Goal: Task Accomplishment & Management: Use online tool/utility

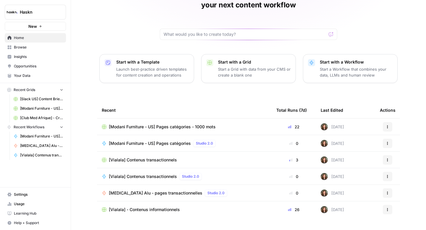
scroll to position [42, 0]
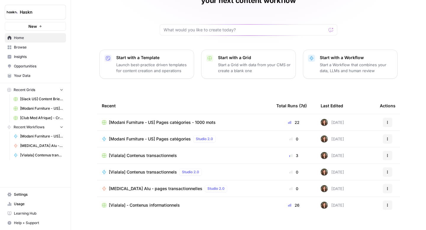
click at [46, 51] on link "Browse" at bounding box center [35, 47] width 61 height 9
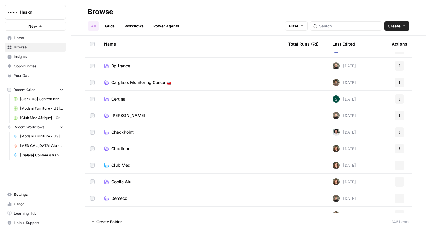
scroll to position [296, 0]
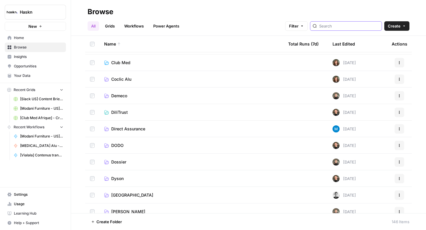
click at [348, 24] on input "search" at bounding box center [349, 26] width 60 height 6
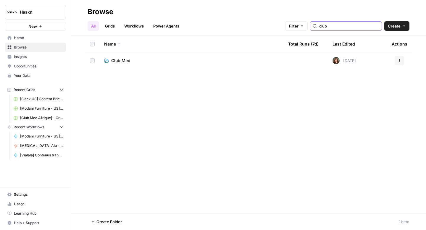
type input "club"
click at [118, 59] on span "Club Med" at bounding box center [120, 61] width 19 height 6
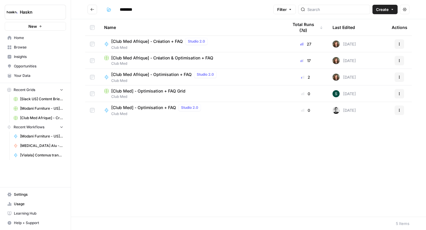
click at [159, 41] on span "[Club Med Afrique] - Création + FAQ" at bounding box center [147, 41] width 72 height 6
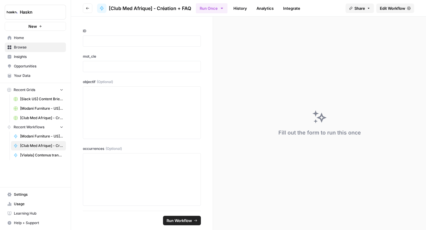
click at [393, 11] on link "Edit Workflow" at bounding box center [395, 8] width 38 height 9
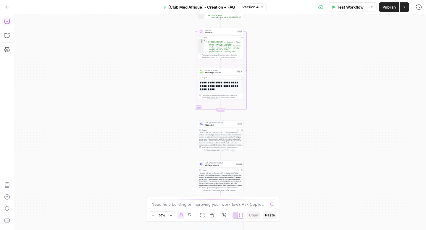
click at [8, 24] on icon "button" at bounding box center [6, 21] width 5 height 5
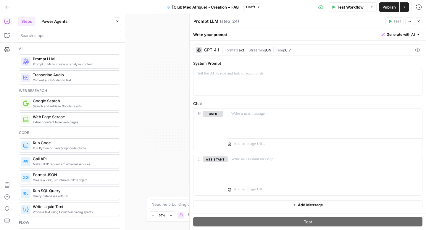
click at [418, 49] on icon at bounding box center [417, 50] width 5 height 5
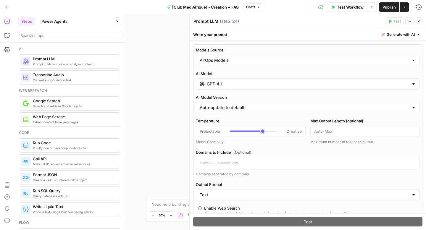
click at [378, 56] on div "AirOps Models" at bounding box center [308, 60] width 224 height 11
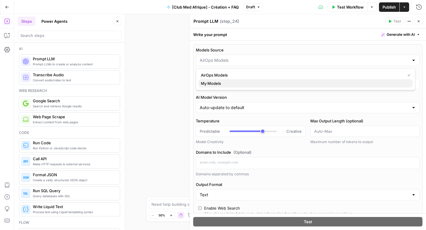
click at [353, 83] on span "My Models" at bounding box center [304, 83] width 207 height 6
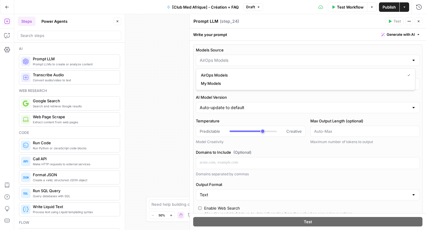
type input "My Models"
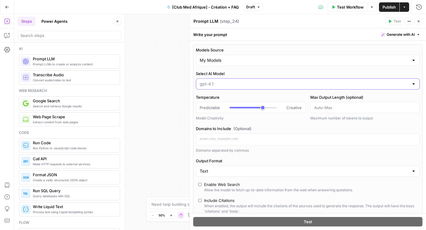
click at [342, 86] on input "Select AI Model" at bounding box center [304, 84] width 209 height 6
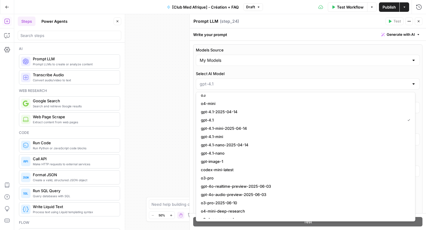
scroll to position [470, 0]
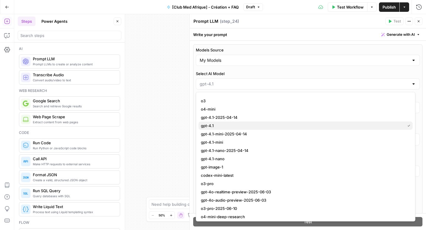
click at [250, 127] on span "gpt-4.1" at bounding box center [302, 126] width 202 height 6
type input "gpt-4.1"
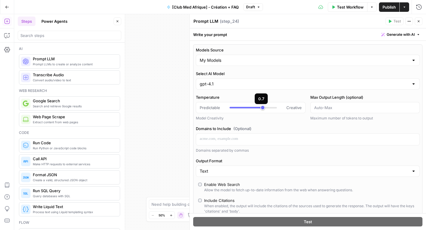
type input "*"
drag, startPoint x: 260, startPoint y: 108, endPoint x: 213, endPoint y: 108, distance: 46.5
click at [213, 108] on div "Predictable Creative" at bounding box center [251, 108] width 102 height 6
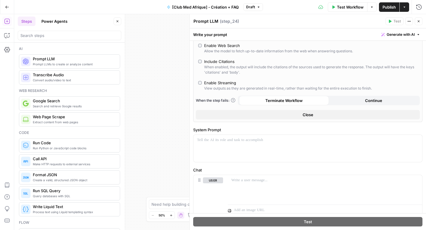
scroll to position [61, 0]
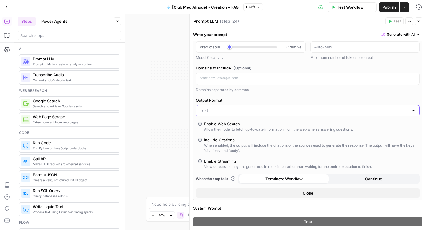
click at [303, 112] on input "Output Format" at bounding box center [304, 111] width 209 height 6
type input "Text"
click at [299, 194] on button "Close" at bounding box center [308, 193] width 224 height 9
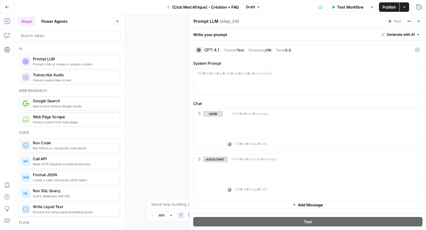
scroll to position [0, 0]
click at [250, 88] on div at bounding box center [308, 81] width 229 height 27
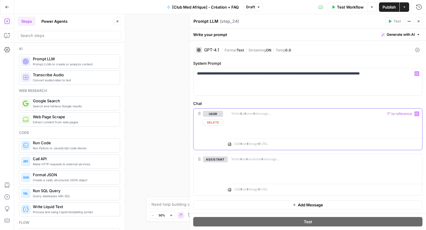
click at [250, 117] on div at bounding box center [325, 122] width 194 height 27
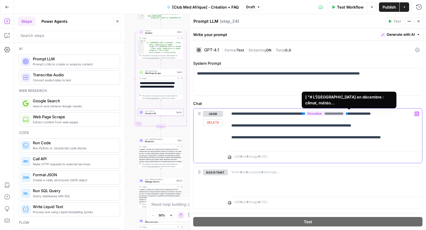
click at [345, 113] on span "**********" at bounding box center [326, 113] width 40 height 5
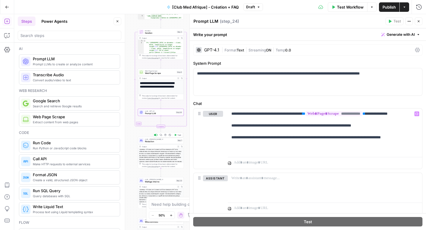
click at [156, 143] on span "Rédaction" at bounding box center [160, 141] width 31 height 3
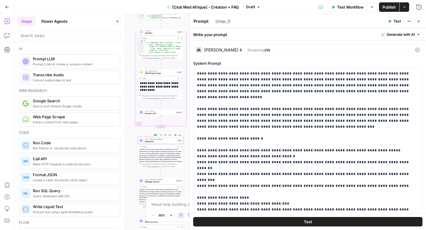
type textarea "Rédaction"
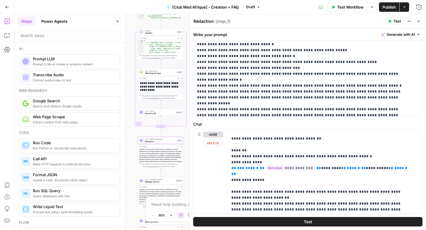
scroll to position [195, 0]
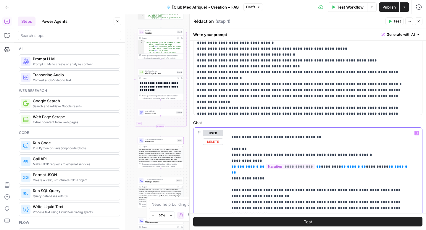
drag, startPoint x: 326, startPoint y: 167, endPoint x: 316, endPoint y: 167, distance: 9.2
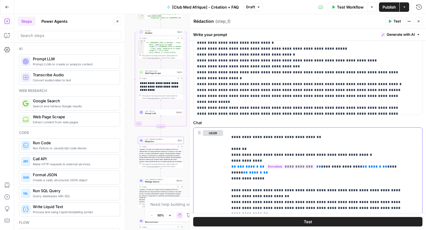
drag, startPoint x: 348, startPoint y: 167, endPoint x: 316, endPoint y: 167, distance: 31.7
copy p "**********"
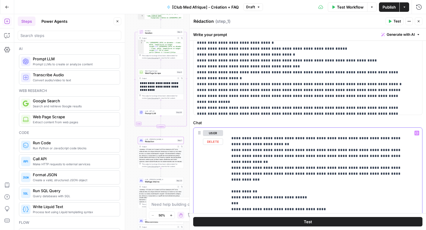
scroll to position [123, 0]
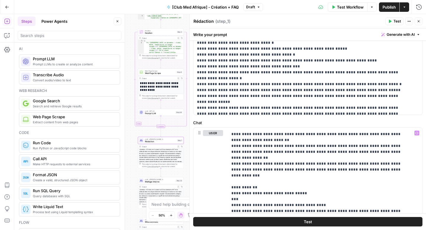
click at [389, 8] on span "Publish" at bounding box center [389, 7] width 13 height 6
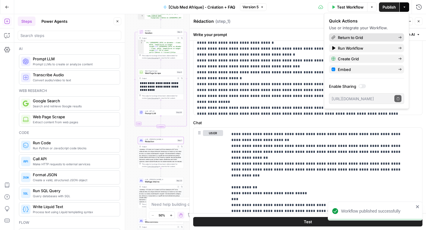
click at [347, 37] on span "Return to Grid" at bounding box center [366, 38] width 56 height 6
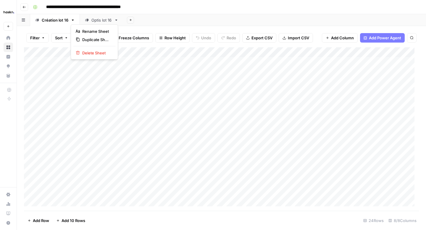
click at [73, 21] on icon "button" at bounding box center [73, 20] width 4 height 4
click at [257, 54] on div "Add Column" at bounding box center [221, 129] width 395 height 164
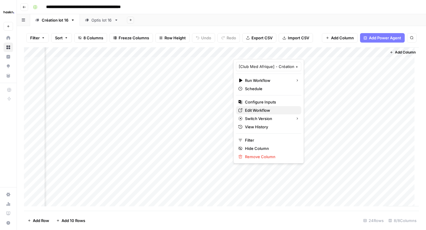
click at [251, 113] on span "Edit Workflow" at bounding box center [271, 110] width 52 height 6
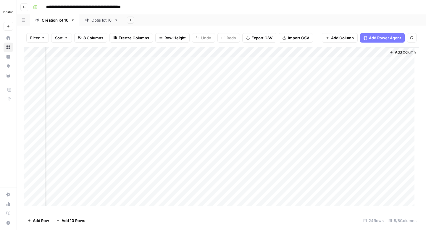
click at [377, 111] on div "Add Column" at bounding box center [221, 129] width 395 height 164
click at [377, 120] on div "Add Column" at bounding box center [221, 129] width 395 height 164
click at [375, 131] on div "Add Column" at bounding box center [221, 129] width 395 height 164
click at [375, 142] on div "Add Column" at bounding box center [221, 129] width 395 height 164
click at [375, 153] on div "Add Column" at bounding box center [221, 129] width 395 height 164
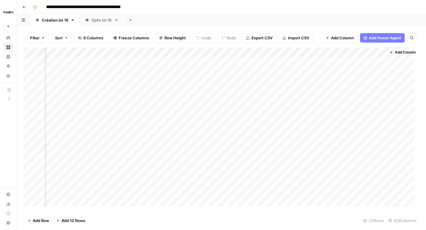
click at [377, 163] on div "Add Column" at bounding box center [221, 129] width 395 height 164
click at [376, 174] on div "Add Column" at bounding box center [221, 129] width 395 height 164
click at [377, 98] on div "Add Column" at bounding box center [221, 129] width 395 height 164
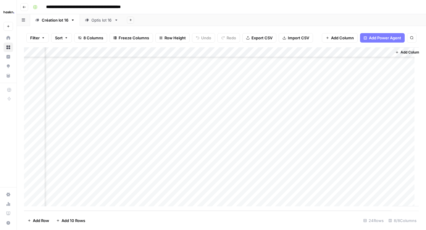
click at [385, 91] on div "Add Column" at bounding box center [221, 129] width 395 height 164
click at [386, 102] on div "Add Column" at bounding box center [221, 129] width 395 height 164
click at [386, 112] on div "Add Column" at bounding box center [221, 129] width 395 height 164
click at [387, 121] on div "Add Column" at bounding box center [221, 129] width 395 height 164
click at [386, 131] on div "Add Column" at bounding box center [221, 129] width 395 height 164
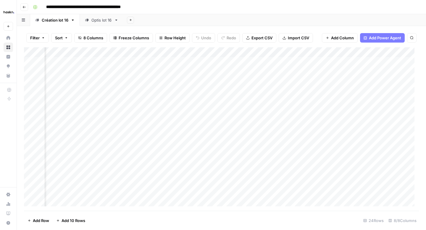
scroll to position [0, 0]
click at [217, 82] on div "Add Column" at bounding box center [221, 129] width 395 height 164
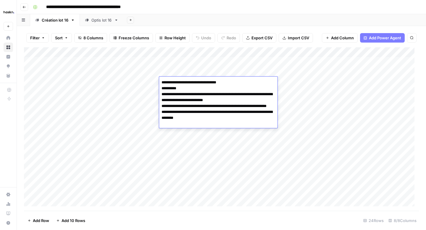
drag, startPoint x: 162, startPoint y: 94, endPoint x: 160, endPoint y: 82, distance: 11.9
click at [160, 82] on textarea "**********" at bounding box center [218, 103] width 118 height 50
type textarea "**********"
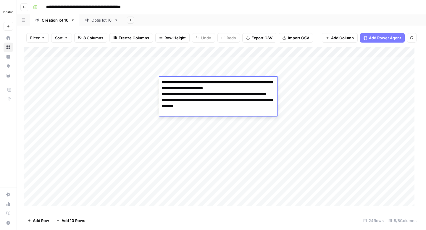
click at [138, 80] on div "Add Column" at bounding box center [221, 129] width 395 height 164
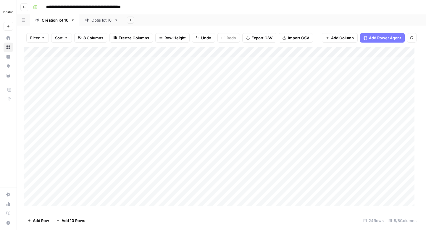
click at [173, 94] on div "Add Column" at bounding box center [221, 129] width 395 height 164
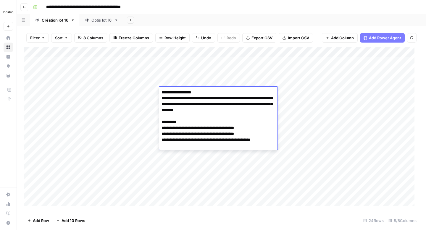
drag, startPoint x: 194, startPoint y: 98, endPoint x: 161, endPoint y: 91, distance: 33.1
click at [161, 91] on textarea "**********" at bounding box center [218, 116] width 118 height 56
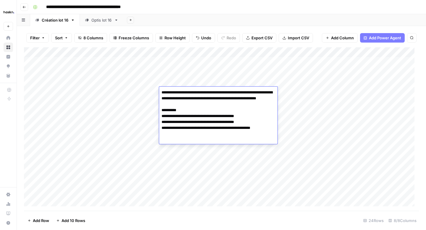
click at [227, 100] on textarea "**********" at bounding box center [218, 113] width 118 height 50
drag, startPoint x: 162, startPoint y: 123, endPoint x: 161, endPoint y: 115, distance: 7.5
click at [161, 115] on textarea "**********" at bounding box center [218, 113] width 118 height 50
type textarea "**********"
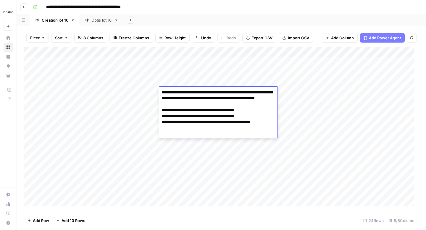
click at [131, 92] on div "Add Column" at bounding box center [221, 129] width 395 height 164
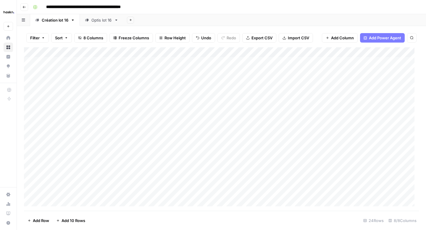
click at [175, 103] on div "Add Column" at bounding box center [221, 129] width 395 height 164
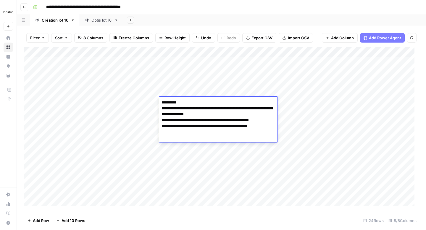
drag, startPoint x: 162, startPoint y: 108, endPoint x: 162, endPoint y: 101, distance: 6.8
click at [162, 101] on textarea "**********" at bounding box center [218, 115] width 118 height 32
type textarea "**********"
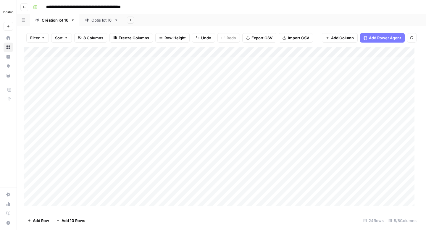
click at [144, 98] on div "Add Column" at bounding box center [221, 129] width 395 height 164
click at [251, 84] on div "Add Column" at bounding box center [221, 129] width 395 height 164
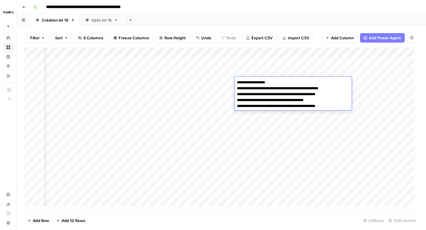
drag, startPoint x: 237, startPoint y: 88, endPoint x: 237, endPoint y: 81, distance: 7.4
click at [237, 81] on textarea "**********" at bounding box center [288, 94] width 107 height 32
type textarea "**********"
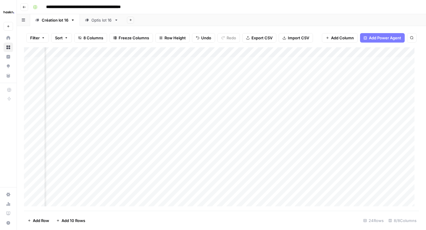
click at [224, 91] on div "Add Column" at bounding box center [221, 129] width 395 height 164
click at [251, 91] on div "Add Column" at bounding box center [221, 129] width 395 height 164
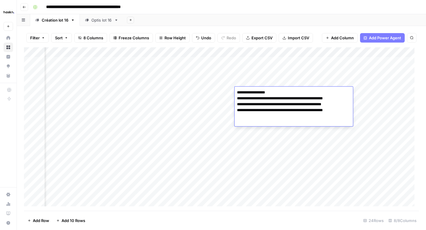
click at [239, 99] on textarea "**********" at bounding box center [289, 101] width 108 height 26
drag, startPoint x: 238, startPoint y: 99, endPoint x: 236, endPoint y: 89, distance: 9.9
click at [236, 89] on textarea "**********" at bounding box center [289, 101] width 108 height 26
type textarea "**********"
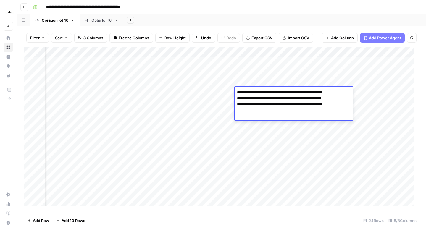
click at [228, 102] on div "Add Column" at bounding box center [221, 129] width 395 height 164
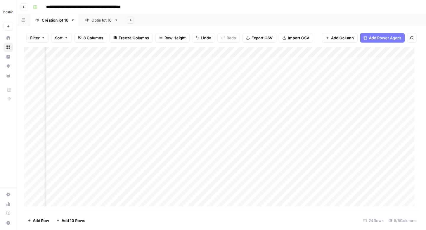
click at [250, 102] on div "Add Column" at bounding box center [221, 129] width 395 height 164
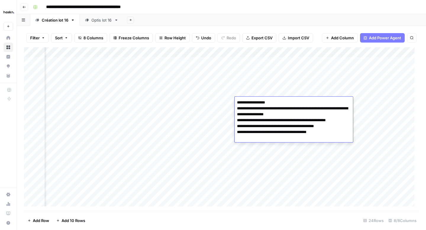
drag, startPoint x: 237, startPoint y: 109, endPoint x: 237, endPoint y: 104, distance: 5.0
click at [237, 104] on textarea "**********" at bounding box center [294, 118] width 118 height 38
type textarea "**********"
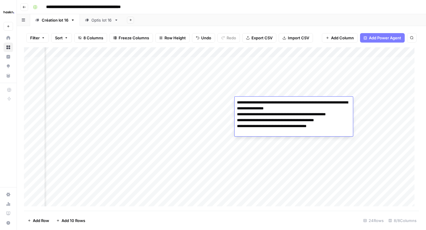
click at [221, 104] on div "Add Column" at bounding box center [221, 129] width 395 height 164
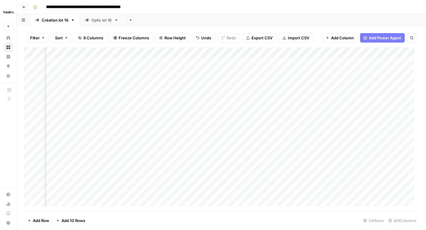
click at [367, 81] on div "Add Column" at bounding box center [221, 129] width 395 height 164
click at [366, 91] on div "Add Column" at bounding box center [221, 129] width 395 height 164
click at [366, 102] on div "Add Column" at bounding box center [221, 129] width 395 height 164
click at [400, 82] on div "Add Column" at bounding box center [221, 129] width 395 height 164
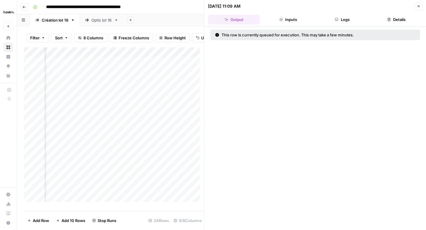
click at [390, 17] on button "Details" at bounding box center [397, 19] width 52 height 9
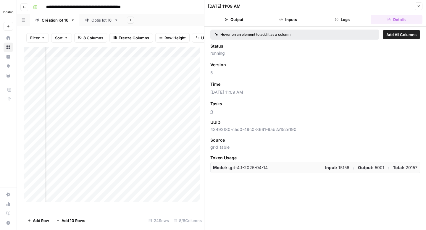
click at [420, 6] on button "Close" at bounding box center [419, 6] width 8 height 8
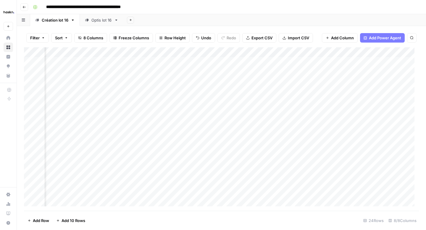
scroll to position [0, 267]
click at [377, 72] on div "Add Column" at bounding box center [221, 129] width 395 height 164
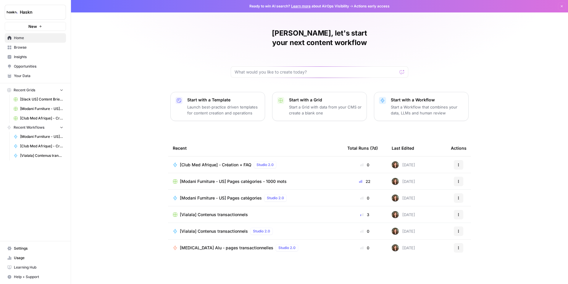
click at [202, 228] on span "[Vialala] Contenus transactionnels" at bounding box center [214, 231] width 68 height 6
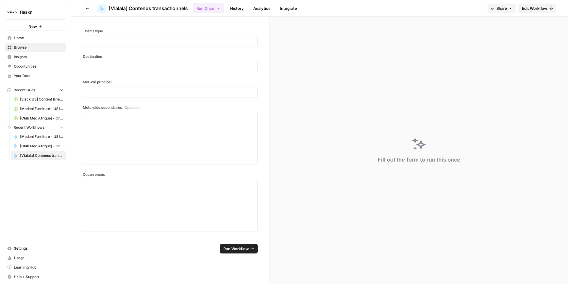
click at [543, 9] on span "Edit Workflow" at bounding box center [534, 8] width 25 height 6
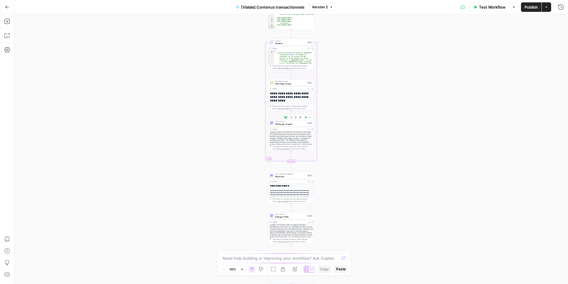
click at [278, 124] on span "Nettoyage scrappe" at bounding box center [290, 123] width 31 height 3
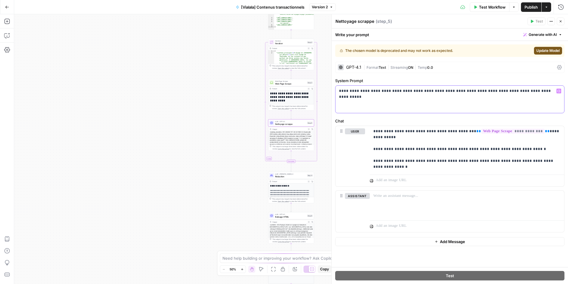
click at [392, 93] on p "**********" at bounding box center [450, 91] width 222 height 6
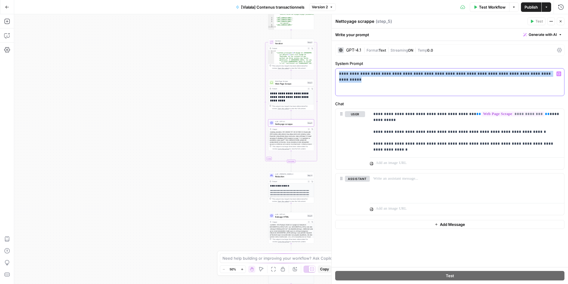
copy p "**********"
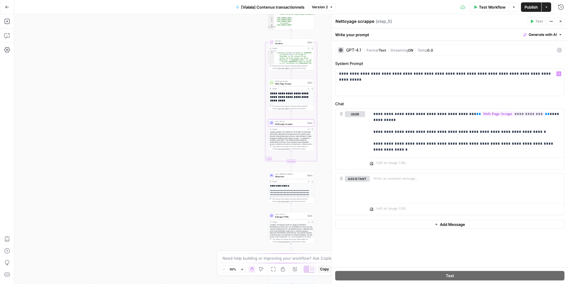
click at [561, 49] on icon at bounding box center [559, 50] width 5 height 5
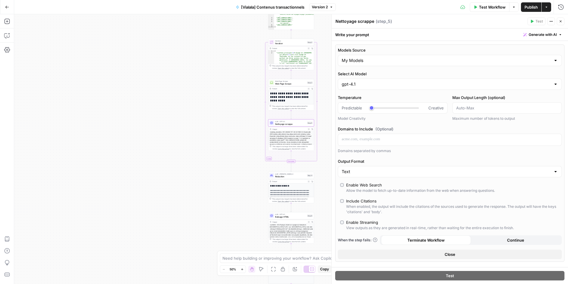
click at [414, 253] on button "Close" at bounding box center [450, 253] width 224 height 9
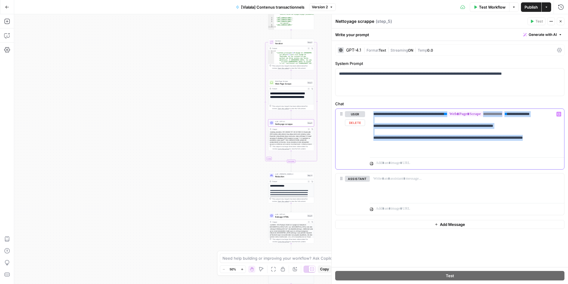
drag, startPoint x: 418, startPoint y: 149, endPoint x: 369, endPoint y: 116, distance: 58.8
click at [369, 116] on div "**********" at bounding box center [450, 139] width 229 height 60
copy p "**********"
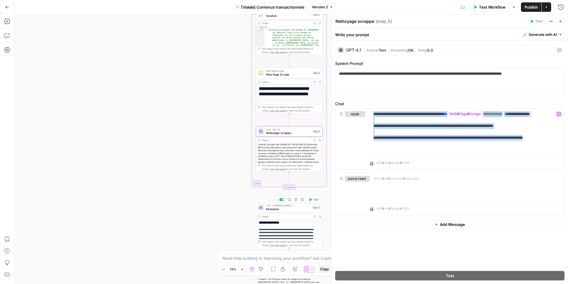
drag, startPoint x: 273, startPoint y: 208, endPoint x: 280, endPoint y: 211, distance: 7.9
click at [273, 208] on span "Rédaction" at bounding box center [288, 209] width 44 height 4
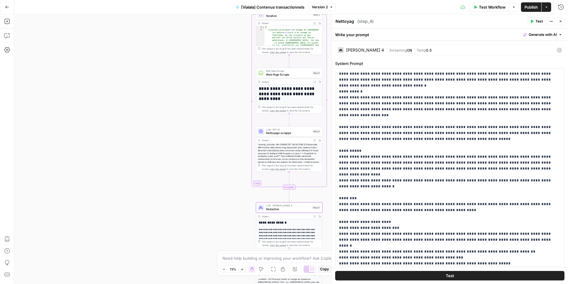
type textarea "Rédaction"
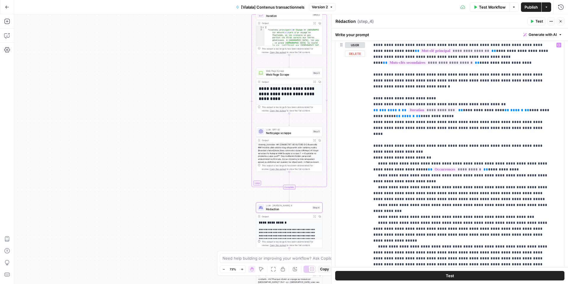
scroll to position [244, 0]
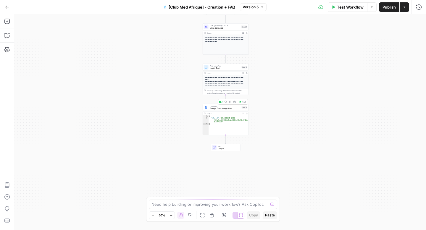
click at [229, 109] on span "Google Docs Integration" at bounding box center [225, 108] width 31 height 3
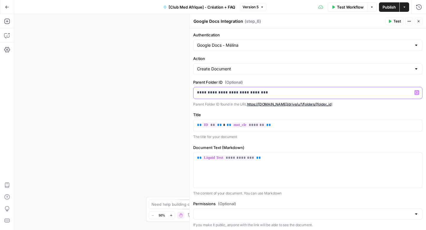
click at [232, 92] on p "**********" at bounding box center [305, 93] width 217 height 6
copy p "**********"
click at [127, 94] on div "Workflow Set Inputs Inputs Google Search Google Search Step 2 Output Expand Out…" at bounding box center [220, 122] width 412 height 216
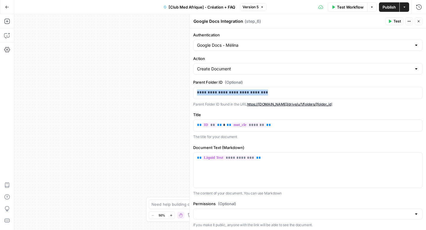
click at [418, 22] on icon "button" at bounding box center [419, 21] width 2 height 2
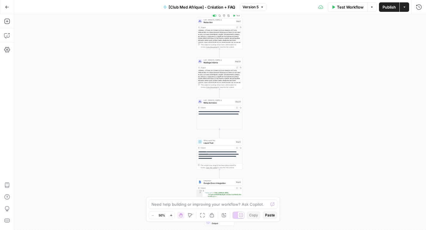
click at [210, 22] on span "Rédaction" at bounding box center [219, 22] width 31 height 3
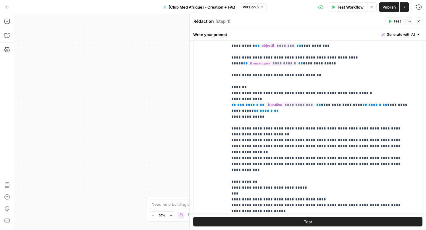
scroll to position [327, 0]
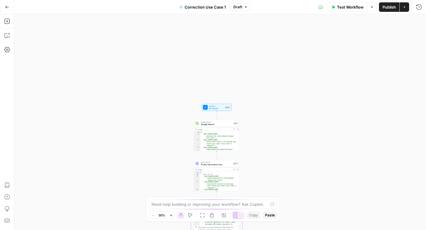
click at [205, 8] on span "Correction Use Case 1" at bounding box center [205, 7] width 41 height 6
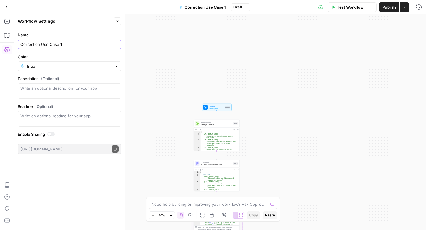
click at [68, 45] on input "Correction Use Case 1" at bounding box center [69, 44] width 98 height 6
click at [166, 51] on div "Workflow Set Inputs Inputs Google Search Google Search Step 1 Output Expand Out…" at bounding box center [220, 122] width 412 height 216
click at [9, 8] on button "Go Back" at bounding box center [7, 7] width 11 height 11
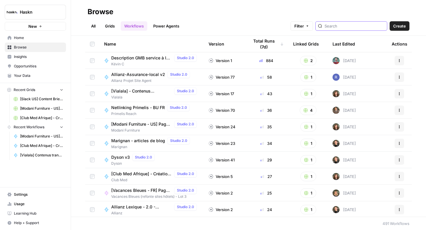
click at [344, 28] on input "search" at bounding box center [355, 26] width 60 height 6
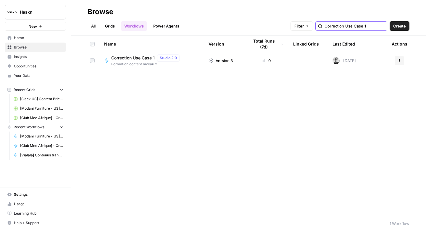
type input "Correction Use Case 1"
click at [136, 57] on span "Correction Use Case 1" at bounding box center [133, 58] width 44 height 6
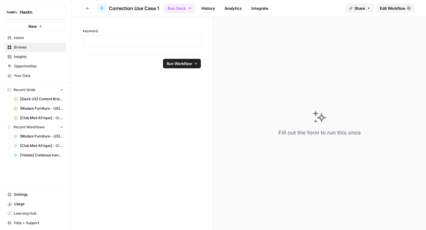
click at [383, 12] on link "Edit Workflow" at bounding box center [395, 8] width 38 height 9
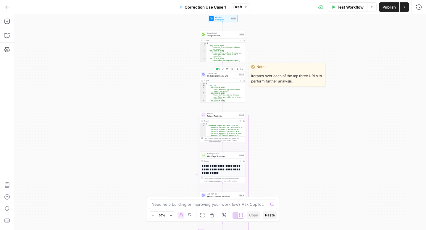
click at [215, 77] on span "Tri des 3 premieres urls" at bounding box center [222, 75] width 31 height 3
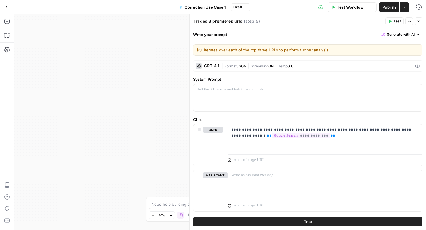
click at [418, 20] on icon "button" at bounding box center [419, 22] width 4 height 4
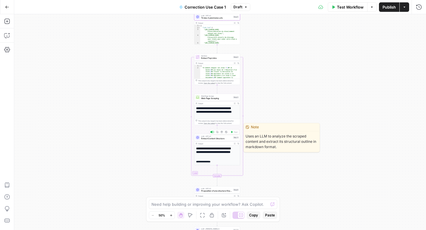
click at [219, 141] on div "LLM · GPT-4.1 Extract Content Structure Step 4 Copy step Delete step Edit Note …" at bounding box center [217, 137] width 46 height 7
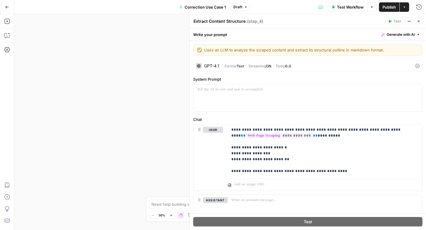
click at [417, 21] on button "Close" at bounding box center [419, 21] width 8 height 8
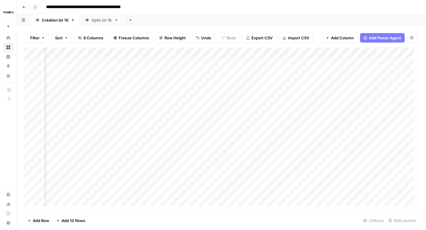
scroll to position [0, 267]
click at [376, 93] on div "Add Column" at bounding box center [221, 129] width 395 height 164
click at [376, 82] on div "Add Column" at bounding box center [221, 129] width 395 height 164
click at [376, 101] on div "Add Column" at bounding box center [221, 129] width 395 height 164
click at [102, 21] on div "Optis lot 16" at bounding box center [101, 20] width 20 height 6
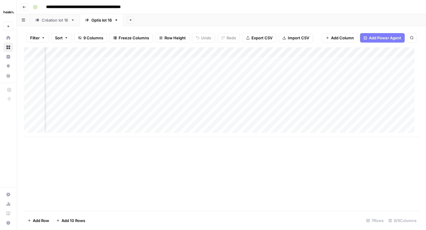
scroll to position [0, 368]
click at [305, 51] on div "Add Column" at bounding box center [221, 92] width 395 height 90
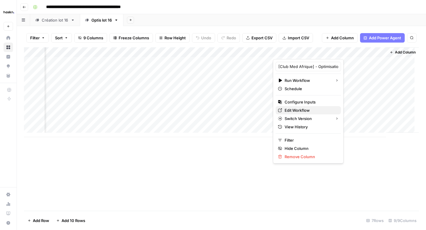
click at [294, 110] on span "Edit Workflow" at bounding box center [311, 110] width 52 height 6
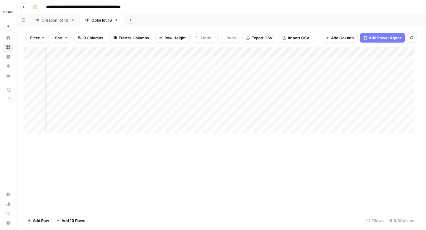
scroll to position [0, 329]
click at [341, 61] on div "Add Column" at bounding box center [221, 92] width 395 height 90
click at [353, 62] on div "Add Column" at bounding box center [221, 92] width 395 height 90
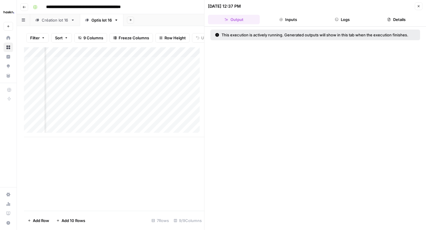
click at [334, 21] on button "Logs" at bounding box center [343, 19] width 52 height 9
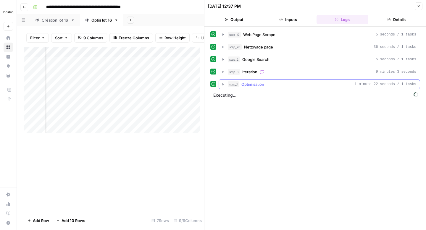
click at [221, 85] on icon "button" at bounding box center [223, 84] width 5 height 5
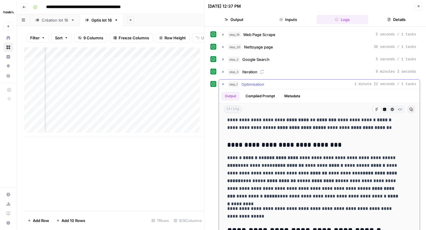
scroll to position [219, 0]
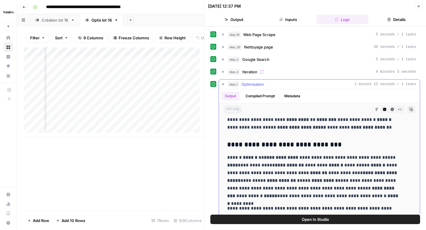
click at [222, 84] on icon "button" at bounding box center [223, 84] width 5 height 5
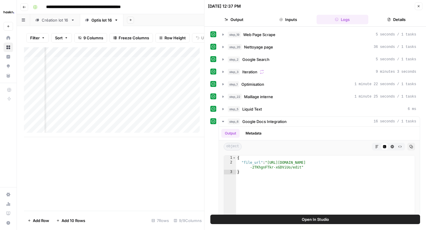
click at [420, 7] on icon "button" at bounding box center [419, 6] width 4 height 4
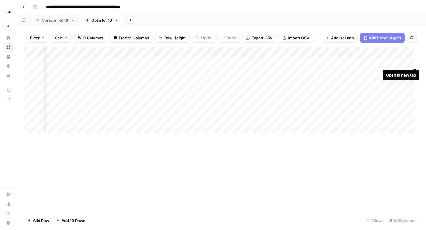
click at [414, 62] on div "Add Column" at bounding box center [221, 92] width 395 height 90
click at [361, 62] on div "Add Column" at bounding box center [221, 92] width 395 height 90
click at [353, 64] on div "Add Column" at bounding box center [221, 92] width 395 height 90
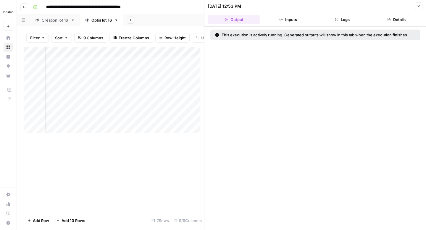
click at [287, 23] on button "Inputs" at bounding box center [288, 19] width 52 height 9
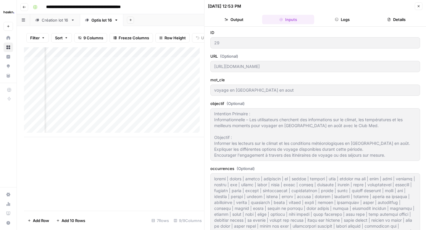
click at [345, 24] on button "Logs" at bounding box center [343, 19] width 52 height 9
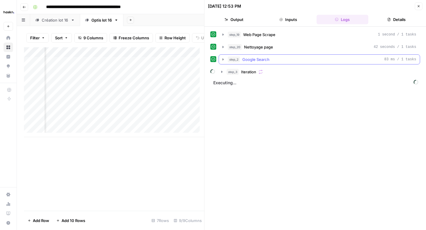
click at [221, 60] on icon "button" at bounding box center [223, 59] width 5 height 5
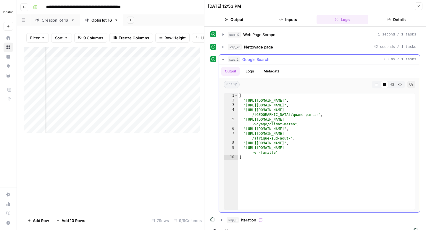
click at [221, 60] on icon "button" at bounding box center [223, 59] width 5 height 5
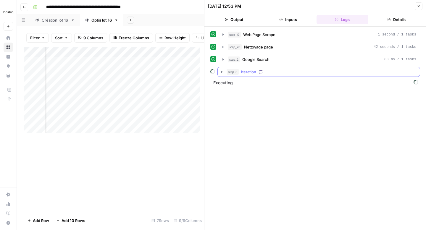
click at [223, 69] on button "step_3 Iteration" at bounding box center [319, 71] width 202 height 9
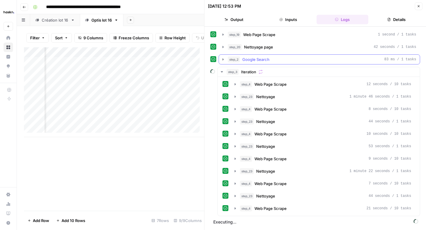
click at [224, 60] on icon "button" at bounding box center [223, 59] width 5 height 5
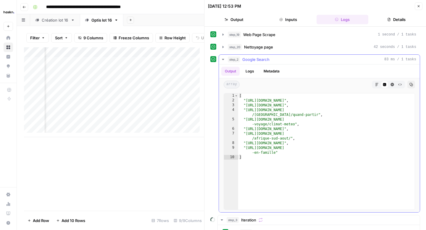
click at [224, 60] on icon "button" at bounding box center [223, 59] width 5 height 5
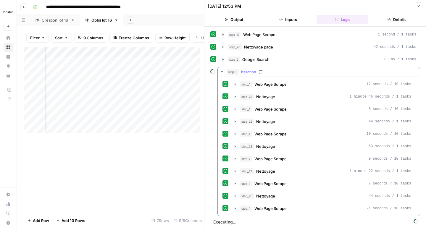
click at [223, 72] on icon "button" at bounding box center [222, 72] width 5 height 5
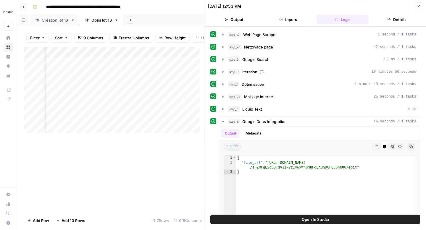
click at [422, 8] on button "Close" at bounding box center [419, 6] width 8 height 8
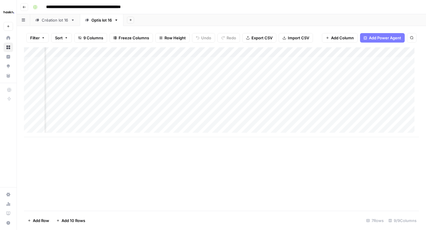
click at [413, 62] on div "Add Column" at bounding box center [221, 92] width 395 height 90
click at [361, 62] on div "Add Column" at bounding box center [221, 92] width 395 height 90
click at [394, 61] on div "Add Column" at bounding box center [221, 92] width 395 height 90
click at [334, 62] on div "Add Column" at bounding box center [221, 92] width 395 height 90
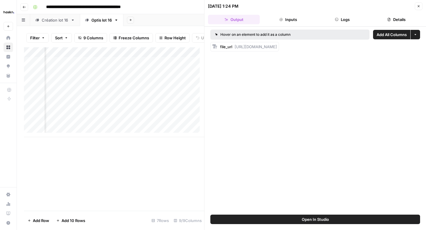
click at [341, 20] on button "Logs" at bounding box center [343, 19] width 52 height 9
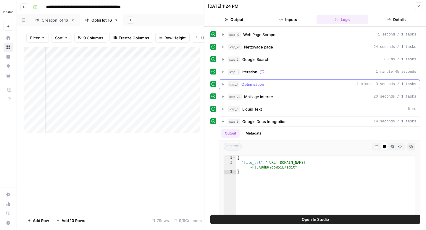
click at [221, 84] on icon "button" at bounding box center [223, 84] width 5 height 5
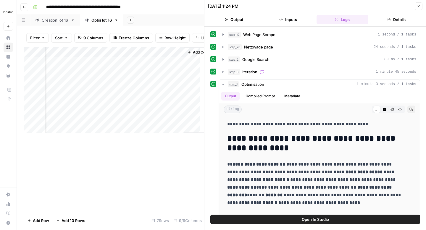
scroll to position [0, 583]
click at [109, 65] on div "Add Column" at bounding box center [114, 92] width 180 height 90
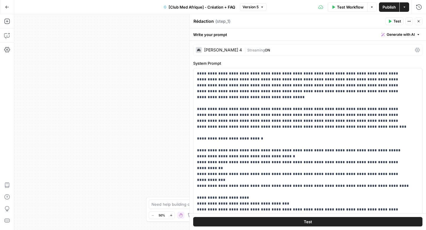
scroll to position [327, 0]
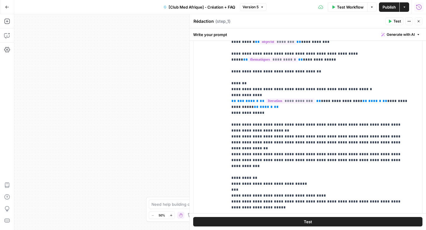
click at [416, 22] on button "Close" at bounding box center [419, 21] width 8 height 8
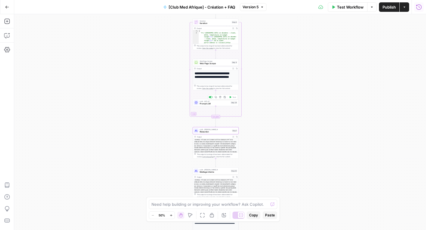
click at [217, 98] on icon "button" at bounding box center [216, 97] width 2 height 2
click at [203, 106] on div "LLM · GPT-4.1 Prompt LLM Step 24 Copy step Delete step Add Note Test" at bounding box center [216, 102] width 46 height 7
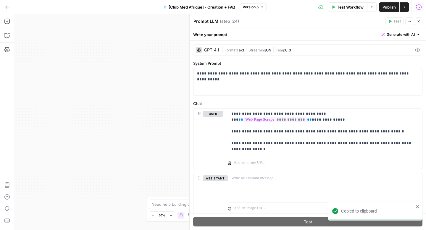
click at [208, 21] on textarea "Prompt LLM" at bounding box center [206, 21] width 25 height 6
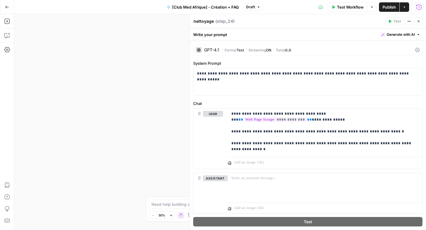
click at [196, 22] on textarea "nettoyage" at bounding box center [204, 21] width 20 height 6
type textarea "Nettoyage"
click at [418, 21] on icon "button" at bounding box center [419, 22] width 4 height 4
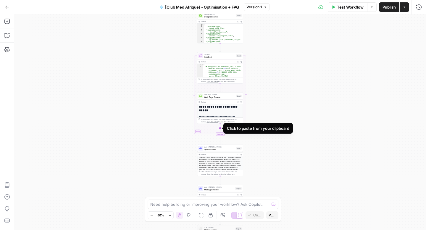
click at [220, 128] on icon "Edge from step_4 to step_3-iteration-end" at bounding box center [220, 129] width 0 height 10
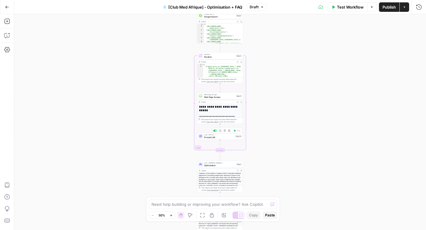
click at [212, 139] on div "LLM · GPT-4.1 Prompt LLM Step 23 Copy step Delete step Add Note Test" at bounding box center [220, 136] width 46 height 7
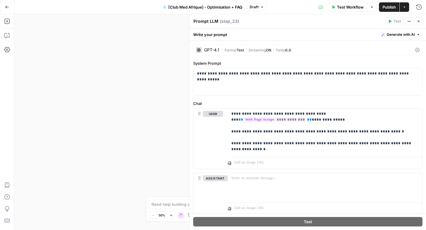
click at [417, 20] on icon "button" at bounding box center [419, 22] width 4 height 4
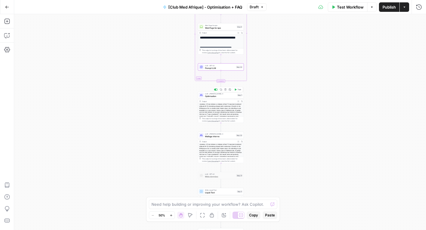
click at [222, 96] on span "Optimisation" at bounding box center [220, 96] width 31 height 3
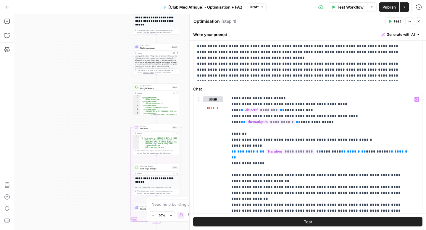
scroll to position [44, 0]
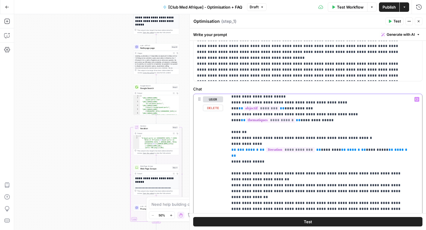
copy p "**********"
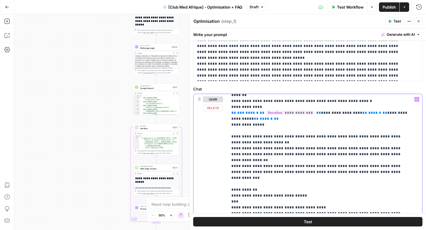
scroll to position [82, 0]
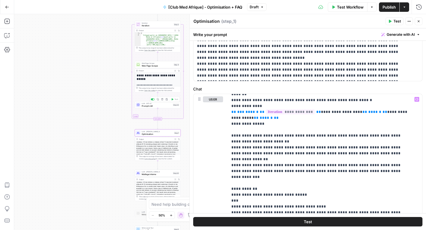
click at [150, 105] on span "Prompt LLM" at bounding box center [157, 105] width 30 height 3
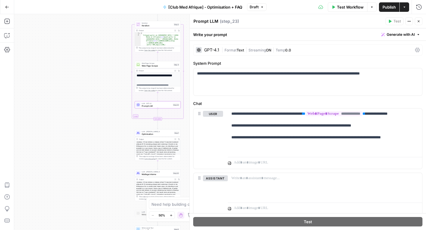
click at [204, 21] on textarea "Prompt LLM" at bounding box center [206, 21] width 25 height 6
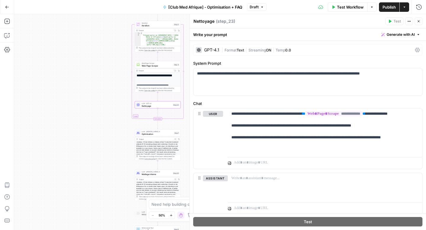
type textarea "Nettoyage"
click at [386, 9] on span "Publish" at bounding box center [389, 7] width 13 height 6
click at [154, 135] on span "Optimisation" at bounding box center [157, 134] width 31 height 3
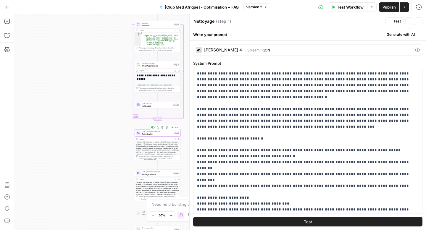
type textarea "Optimisation"
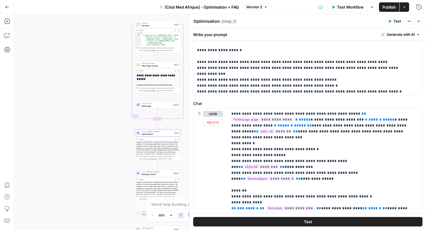
scroll to position [215, 0]
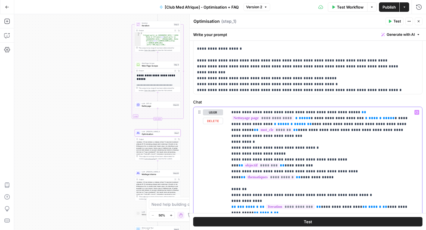
click at [230, 160] on div "**********" at bounding box center [323, 227] width 190 height 241
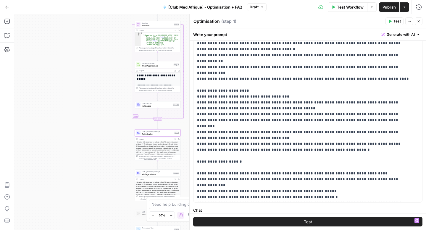
scroll to position [0, 0]
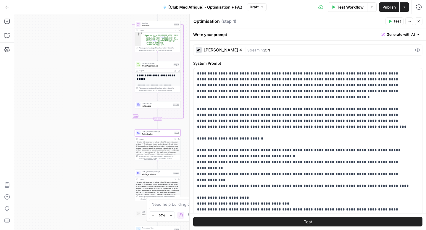
click at [415, 50] on icon at bounding box center [417, 50] width 5 height 5
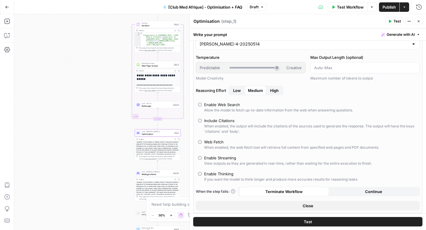
scroll to position [44, 0]
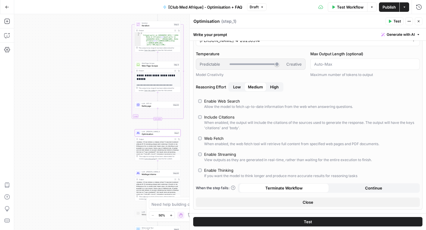
click at [387, 7] on span "Publish" at bounding box center [389, 7] width 13 height 6
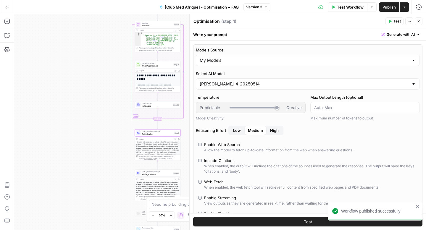
scroll to position [119, 0]
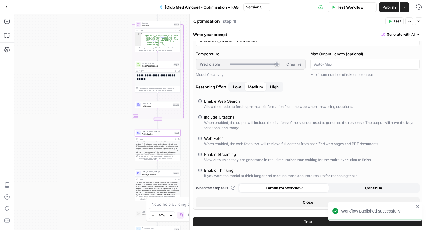
click at [251, 198] on button "Close" at bounding box center [308, 202] width 224 height 9
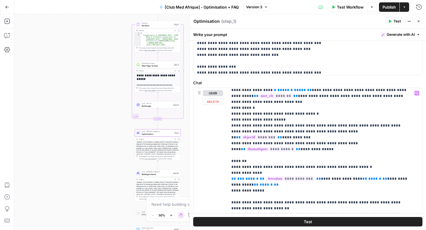
scroll to position [15, 0]
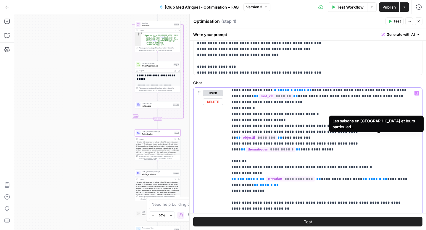
click at [410, 137] on div "**********" at bounding box center [323, 208] width 190 height 241
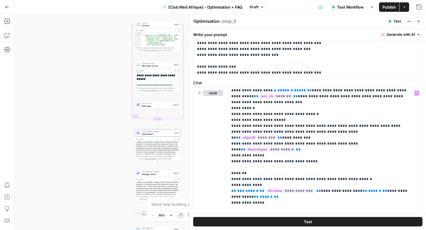
click at [391, 9] on span "Publish" at bounding box center [389, 7] width 13 height 6
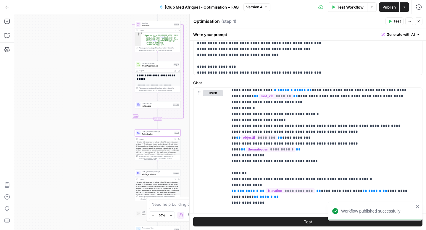
click at [8, 8] on icon "button" at bounding box center [7, 7] width 4 height 4
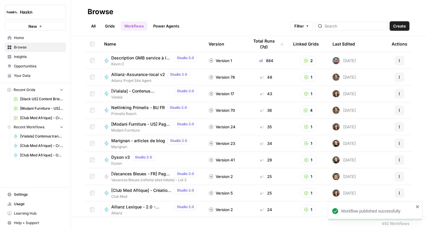
click at [36, 108] on span "[Modani Furniture - US] Pages catégories - 1000 mots" at bounding box center [41, 108] width 43 height 5
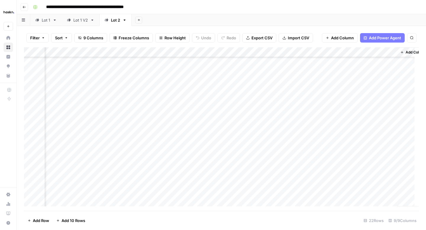
scroll to position [30, 385]
click at [323, 133] on div "Add Column" at bounding box center [221, 129] width 395 height 164
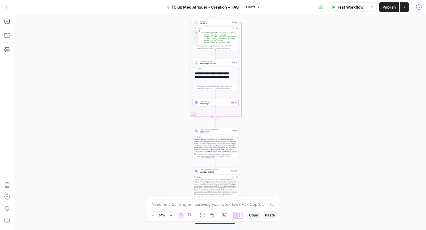
click at [7, 6] on icon "button" at bounding box center [7, 7] width 4 height 4
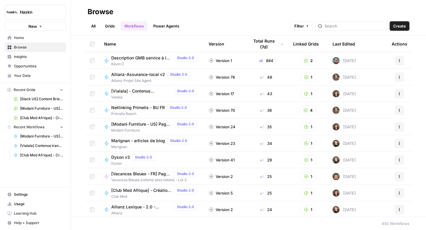
click at [113, 28] on link "Grids" at bounding box center [110, 25] width 17 height 9
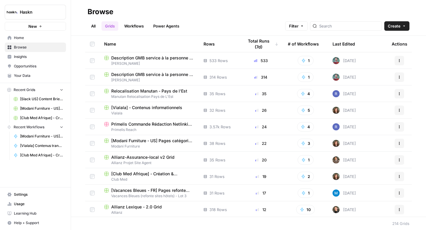
click at [141, 109] on span "[Vialala] - Contenus informationnels" at bounding box center [146, 108] width 71 height 6
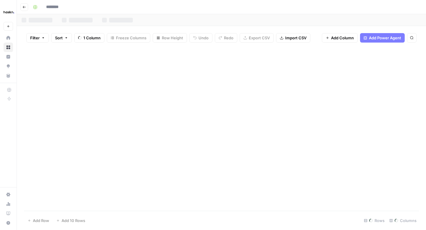
type input "**********"
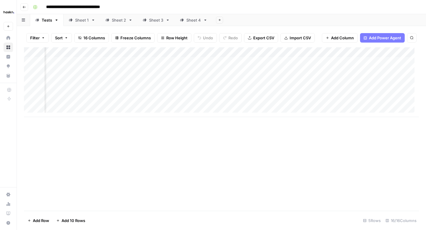
scroll to position [0, 812]
click at [337, 101] on div "Add Column" at bounding box center [221, 82] width 395 height 70
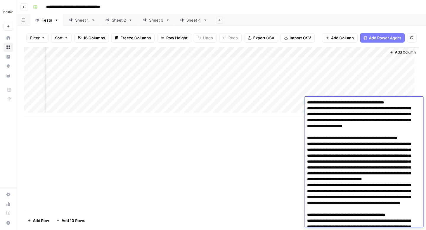
scroll to position [1850, 0]
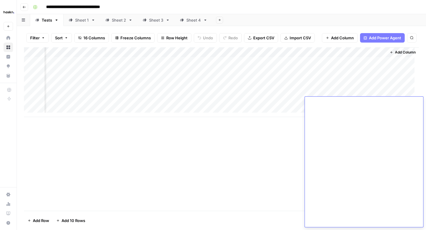
click at [279, 130] on div "Add Column" at bounding box center [221, 129] width 395 height 164
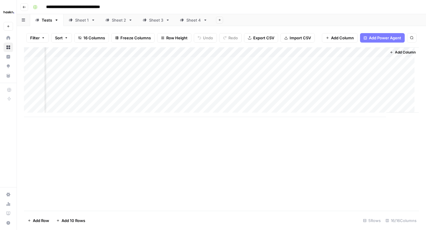
click at [198, 23] on link "Sheet 4" at bounding box center [194, 20] width 38 height 12
click at [293, 152] on div "Add Column" at bounding box center [221, 112] width 395 height 130
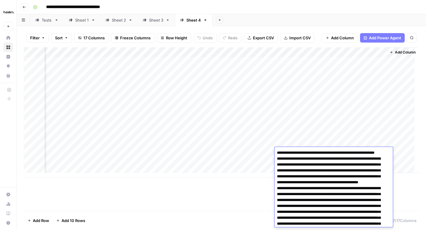
scroll to position [1214, 0]
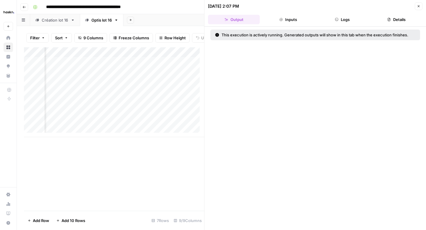
scroll to position [0, 583]
click at [341, 21] on button "Logs" at bounding box center [343, 19] width 52 height 9
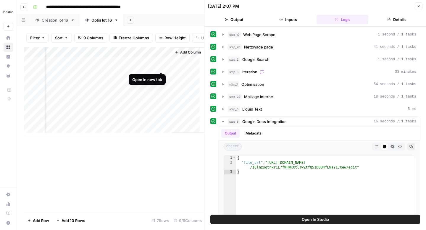
click at [161, 66] on div "Add Column" at bounding box center [114, 92] width 180 height 90
click at [162, 65] on div "Add Column" at bounding box center [114, 92] width 180 height 90
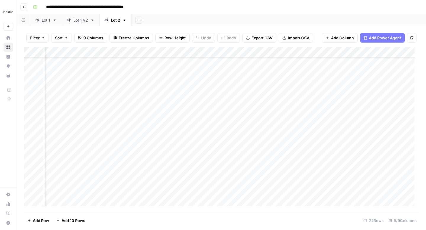
scroll to position [30, 385]
click at [324, 143] on div "Add Column" at bounding box center [221, 129] width 395 height 164
